Goal: Task Accomplishment & Management: Manage account settings

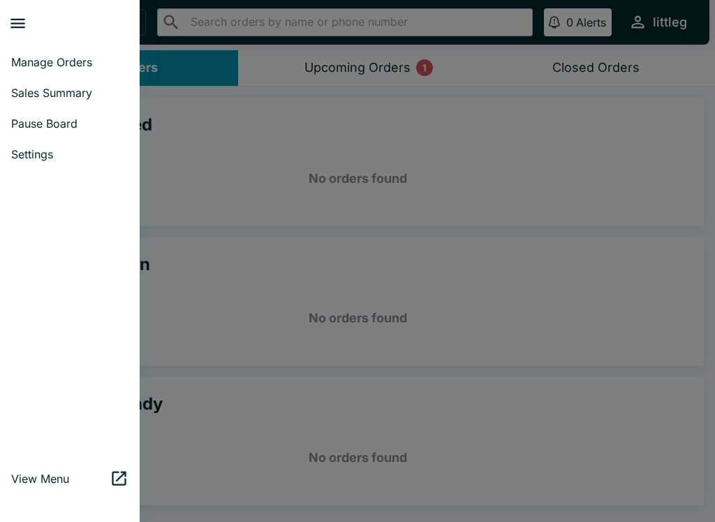
click at [84, 121] on span "Pause Board" at bounding box center [69, 124] width 117 height 14
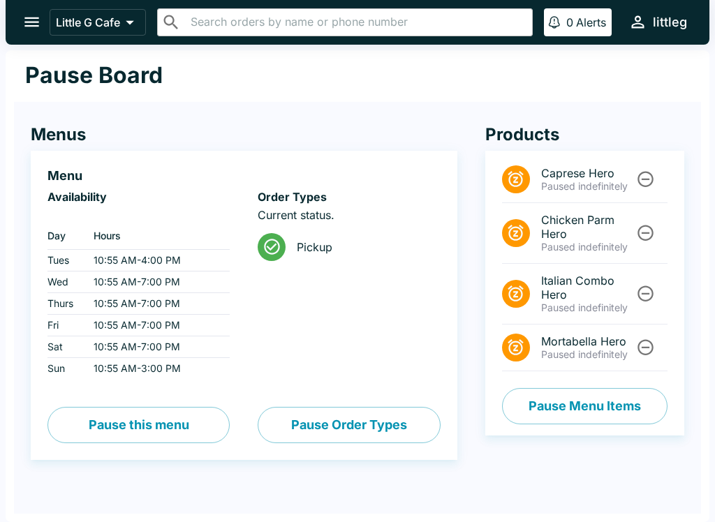
click at [25, 22] on icon "open drawer" at bounding box center [31, 22] width 15 height 10
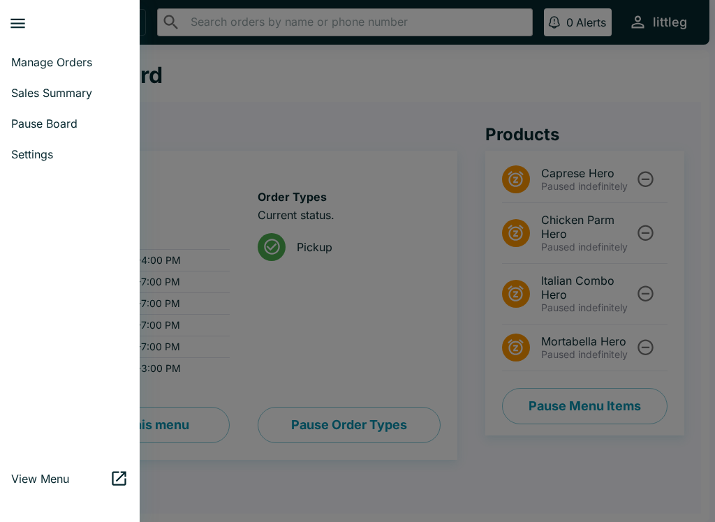
click at [88, 68] on span "Manage Orders" at bounding box center [69, 62] width 117 height 14
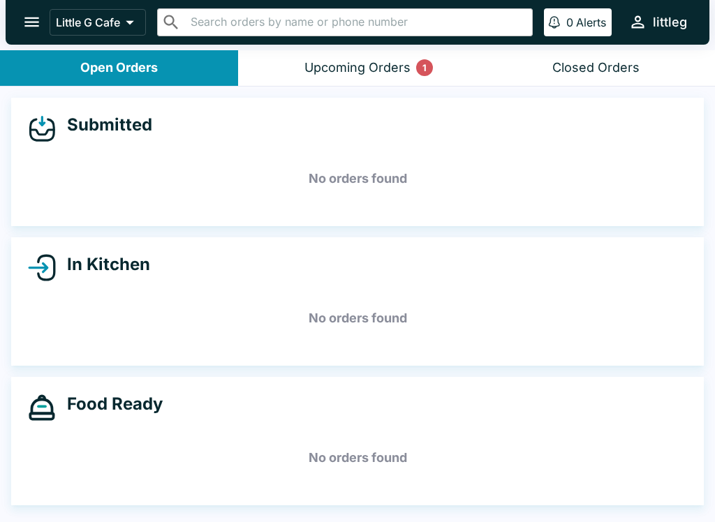
click at [394, 74] on div "Upcoming Orders 1" at bounding box center [358, 68] width 106 height 16
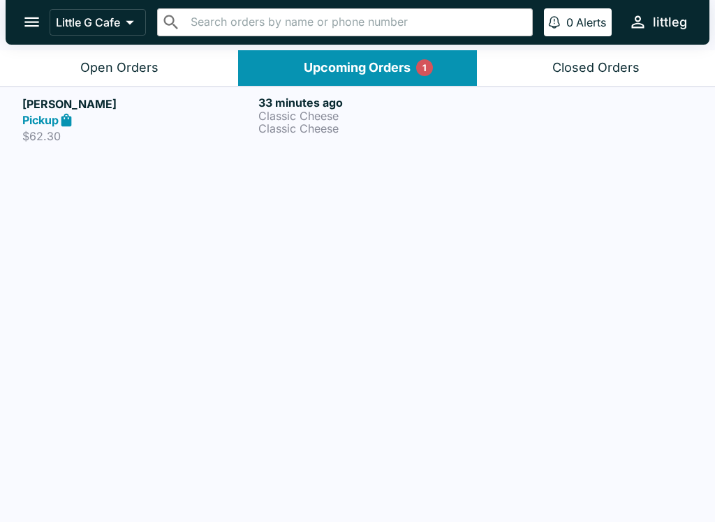
click at [312, 118] on p "Classic Cheese" at bounding box center [373, 116] width 230 height 13
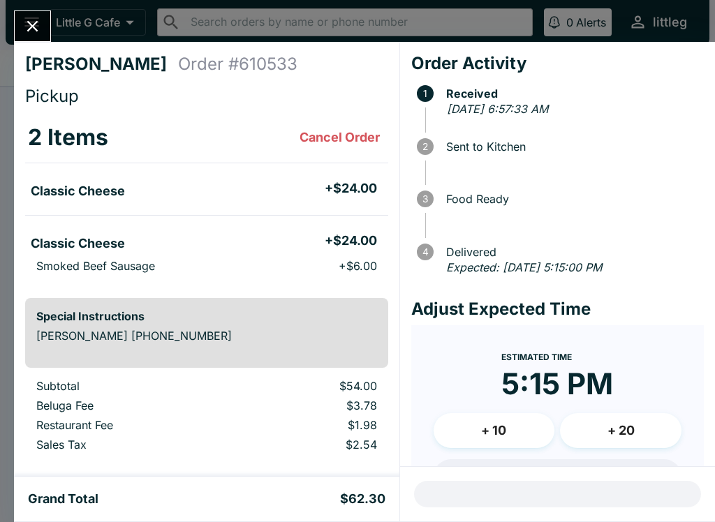
click at [31, 28] on icon "Close" at bounding box center [32, 26] width 11 height 11
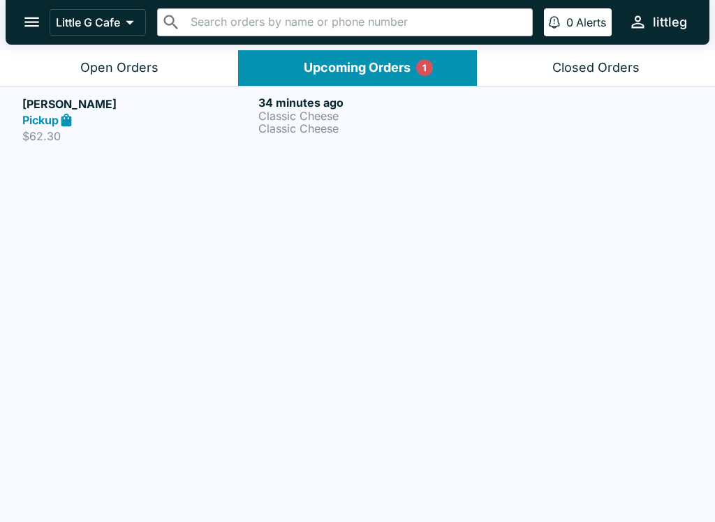
click at [135, 72] on div "Open Orders" at bounding box center [119, 68] width 78 height 16
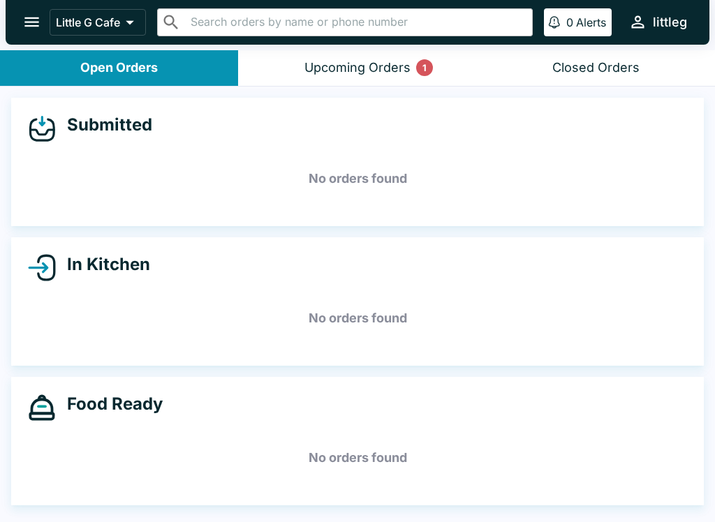
click at [35, 20] on icon "open drawer" at bounding box center [31, 22] width 19 height 19
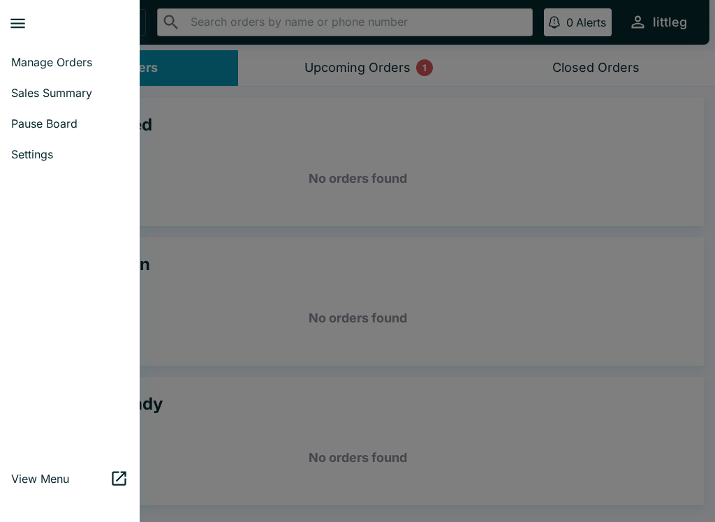
click at [60, 124] on span "Pause Board" at bounding box center [69, 124] width 117 height 14
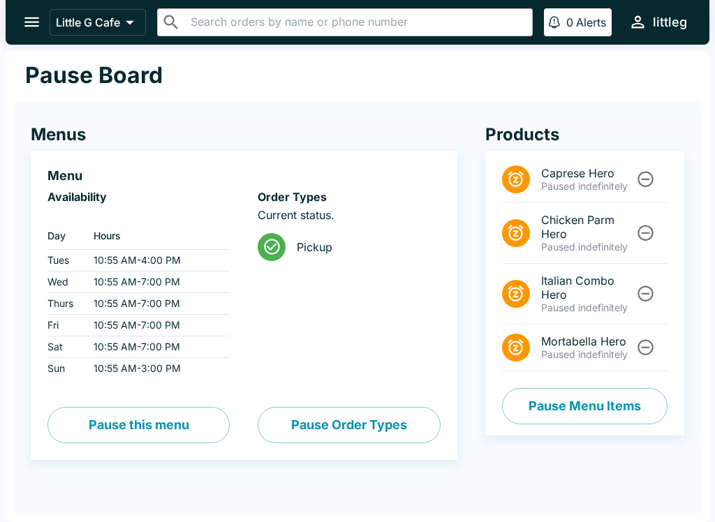
click at [647, 181] on icon "Unpause" at bounding box center [645, 179] width 19 height 19
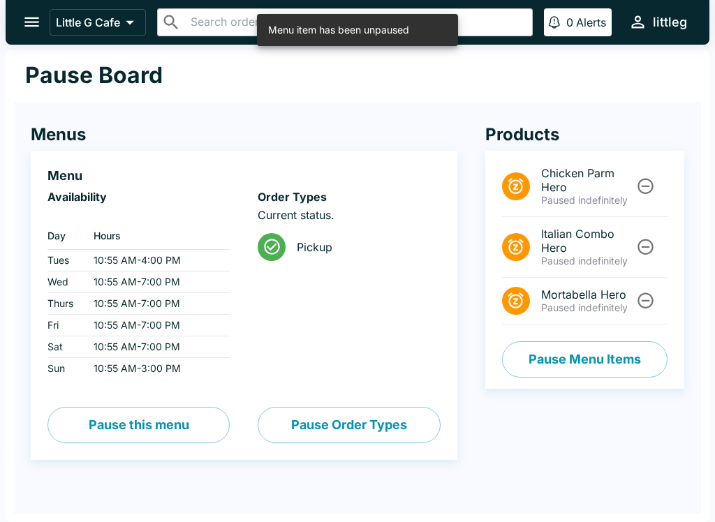
click at [651, 240] on icon "Unpause" at bounding box center [645, 246] width 19 height 19
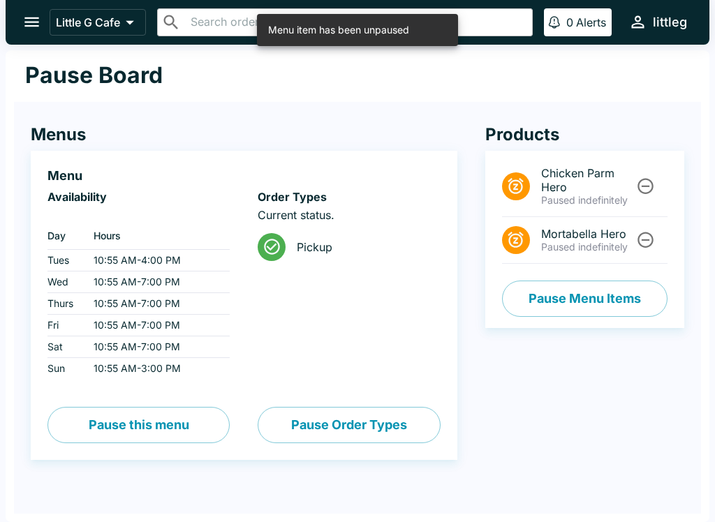
click at [636, 186] on icon "Unpause" at bounding box center [645, 186] width 19 height 19
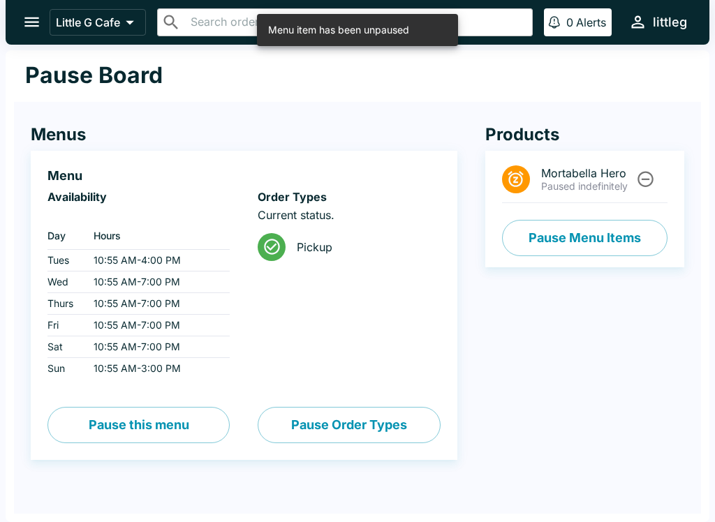
click at [642, 182] on icon "Unpause" at bounding box center [645, 179] width 19 height 19
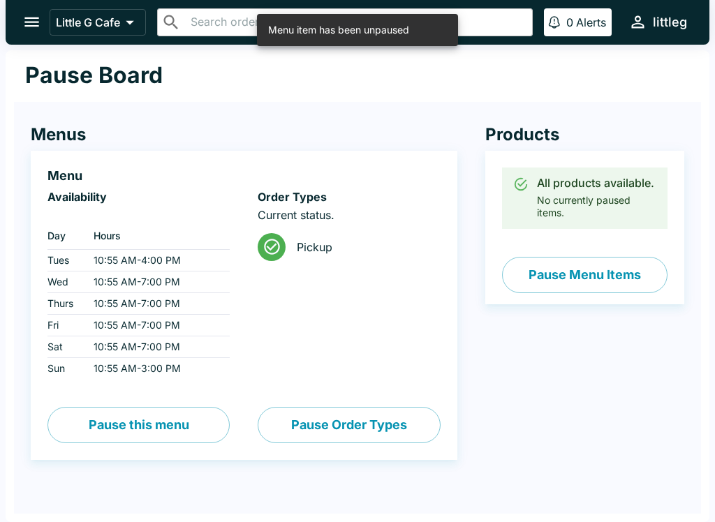
click at [34, 11] on button "open drawer" at bounding box center [32, 22] width 36 height 36
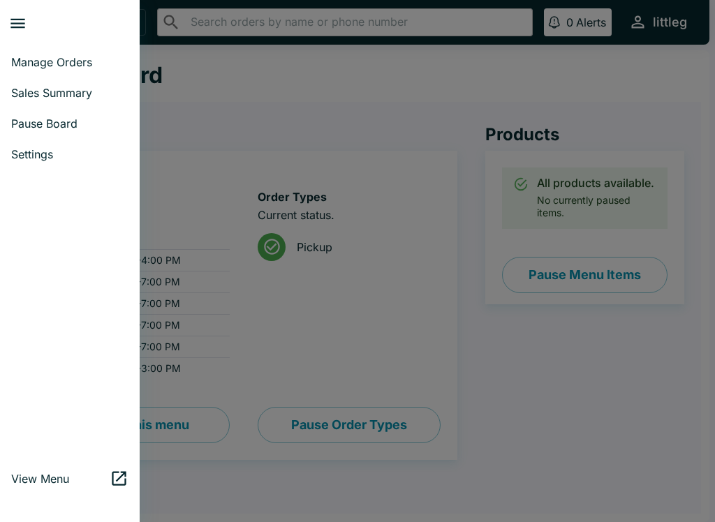
click at [85, 67] on span "Manage Orders" at bounding box center [69, 62] width 117 height 14
